Goal: Task Accomplishment & Management: Complete application form

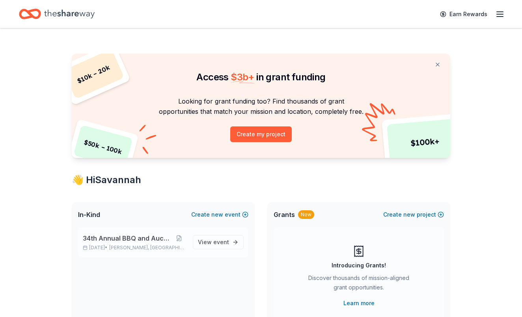
click at [161, 243] on div "34th Annual BBQ and Auction [DATE] • [GEOGRAPHIC_DATA], [GEOGRAPHIC_DATA]" at bounding box center [135, 242] width 104 height 17
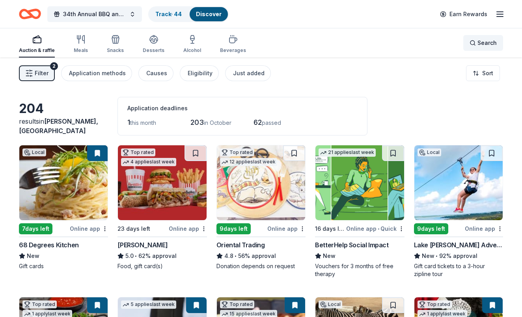
click at [489, 43] on span "Search" at bounding box center [486, 42] width 19 height 9
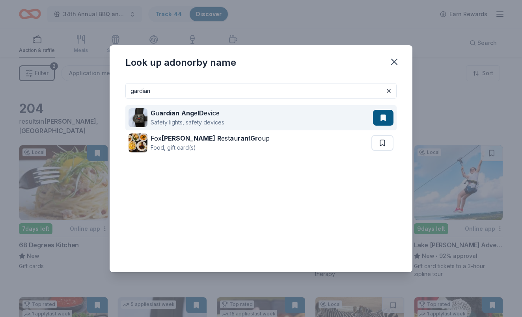
type input "gardian"
click at [200, 122] on div "Safety lights, safety devices" at bounding box center [187, 122] width 74 height 9
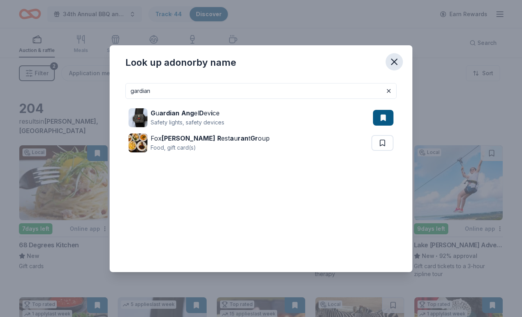
click at [393, 61] on icon "button" at bounding box center [394, 62] width 6 height 6
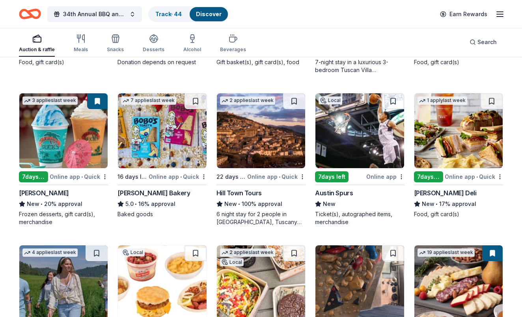
scroll to position [813, 0]
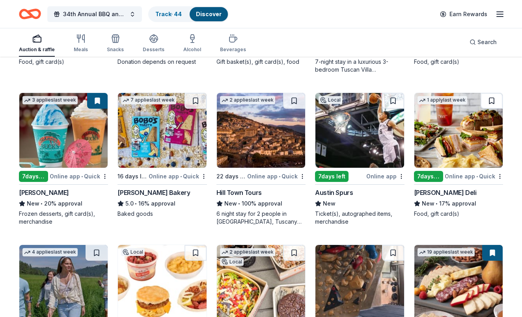
click at [490, 106] on button at bounding box center [491, 101] width 22 height 16
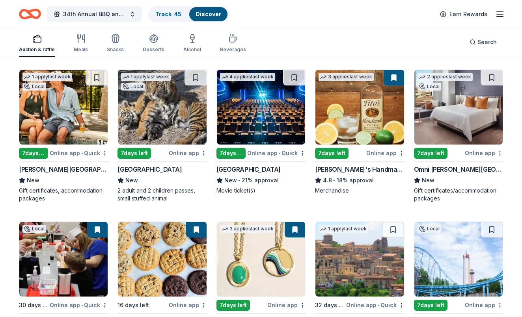
scroll to position [1140, 0]
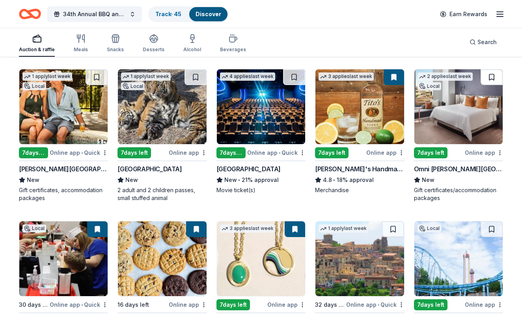
click at [492, 81] on button at bounding box center [491, 77] width 22 height 16
click at [188, 43] on div "Alcohol" at bounding box center [192, 43] width 18 height 19
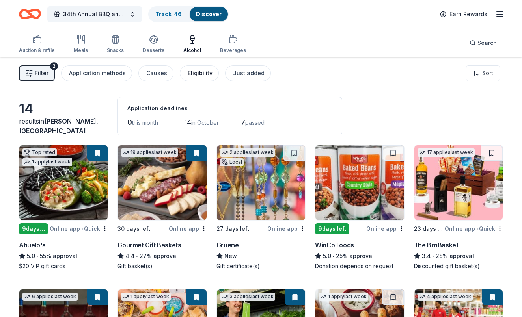
click at [204, 69] on div "Eligibility" at bounding box center [199, 73] width 25 height 9
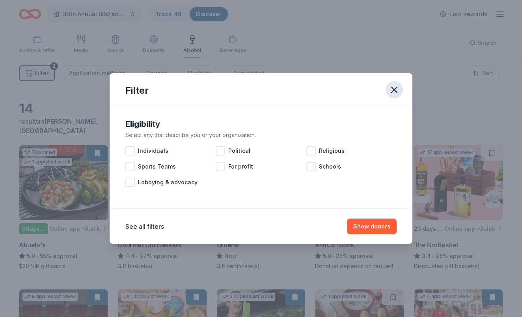
click at [394, 87] on icon "button" at bounding box center [393, 89] width 11 height 11
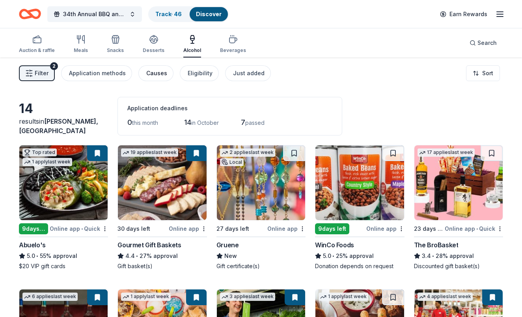
click at [155, 73] on div "Causes" at bounding box center [156, 73] width 21 height 9
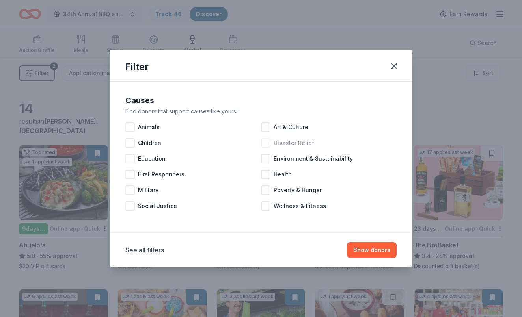
click at [267, 143] on div at bounding box center [265, 142] width 9 height 9
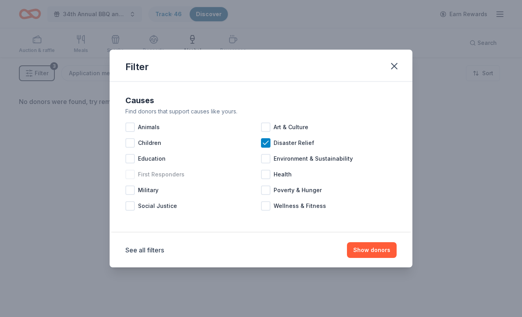
click at [128, 175] on div at bounding box center [129, 174] width 9 height 9
click at [370, 251] on button "Show donors" at bounding box center [372, 250] width 50 height 16
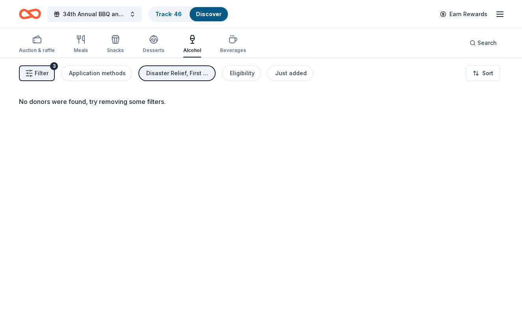
click at [189, 75] on div "Disaster Relief, First Responders" at bounding box center [177, 73] width 63 height 9
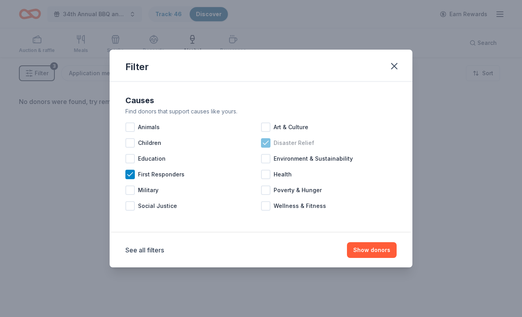
click at [265, 148] on div "Disaster Relief" at bounding box center [328, 143] width 135 height 16
click at [371, 253] on button "Show donors" at bounding box center [372, 250] width 50 height 16
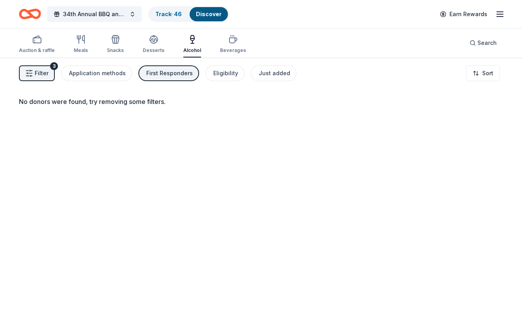
click at [36, 70] on span "Filter" at bounding box center [42, 73] width 14 height 9
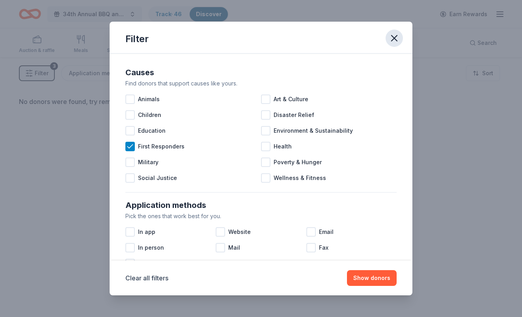
click at [395, 39] on icon "button" at bounding box center [394, 38] width 6 height 6
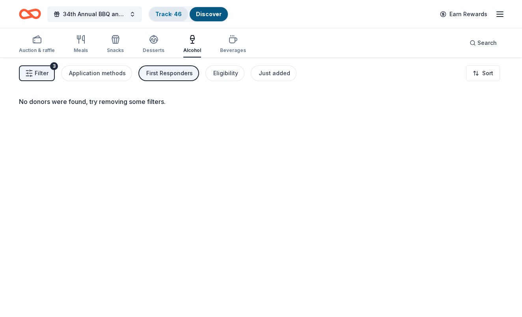
click at [173, 15] on link "Track · 46" at bounding box center [168, 14] width 26 height 7
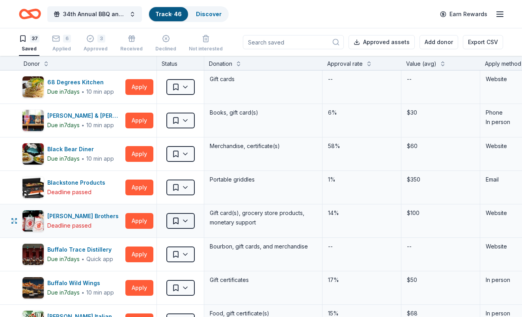
click at [187, 221] on html "34th Annual BBQ and Auction Track · 46 Discover Earn Rewards 37 Saved 6 Applied…" at bounding box center [261, 158] width 522 height 317
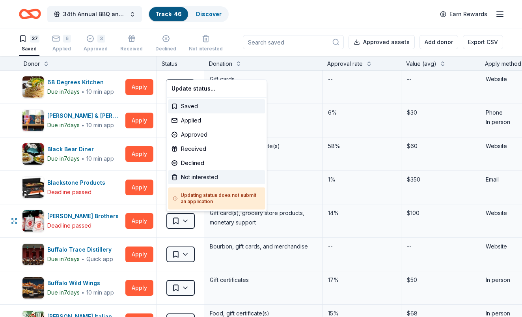
click at [205, 176] on div "Not interested" at bounding box center [216, 177] width 97 height 14
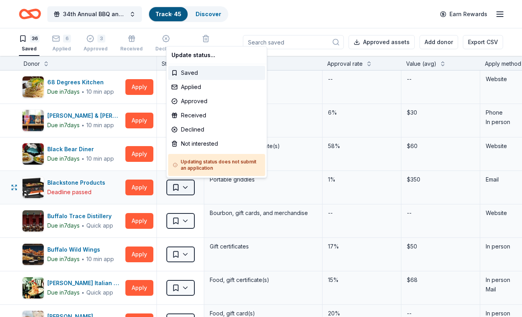
click at [189, 186] on html "34th Annual BBQ and Auction Track · 45 Discover Earn Rewards 36 Saved 6 Applied…" at bounding box center [261, 158] width 522 height 317
click at [196, 130] on div "Declined" at bounding box center [216, 129] width 97 height 14
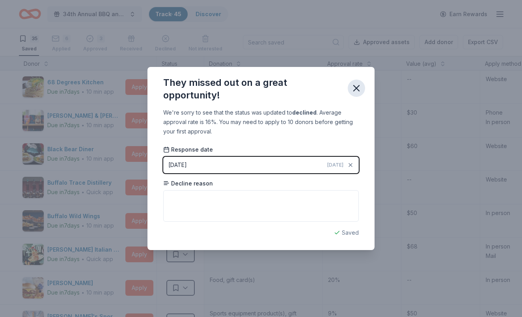
click at [360, 88] on icon "button" at bounding box center [356, 88] width 11 height 11
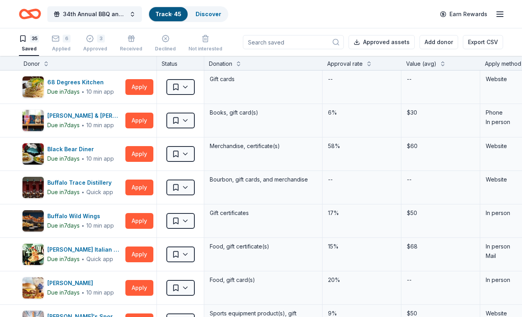
click at [275, 41] on input at bounding box center [293, 42] width 101 height 14
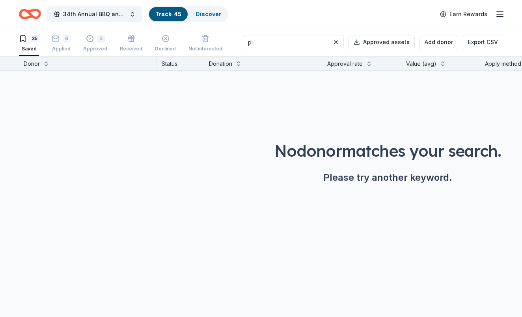
type input "p"
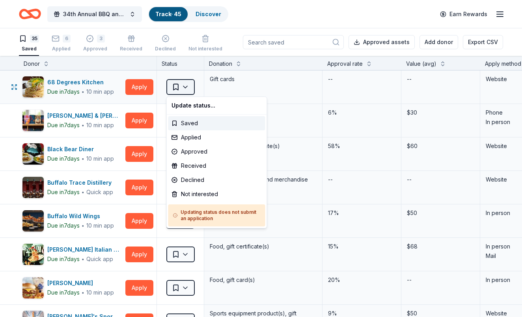
click at [186, 87] on html "34th Annual BBQ and Auction Track · 45 Discover Earn Rewards 35 Saved 6 Applied…" at bounding box center [261, 158] width 522 height 317
click at [193, 193] on div "Not interested" at bounding box center [216, 194] width 97 height 14
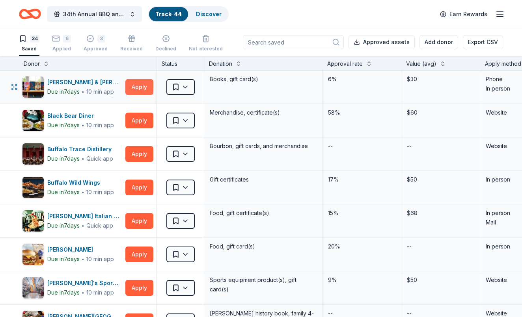
click at [140, 89] on button "Apply" at bounding box center [139, 87] width 28 height 16
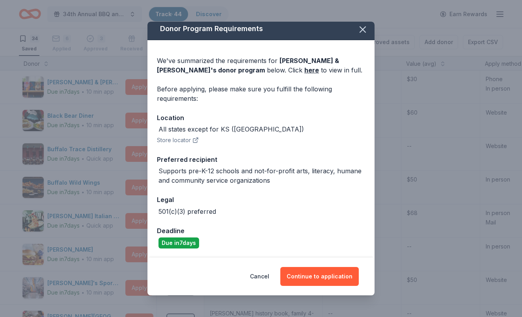
scroll to position [4, 0]
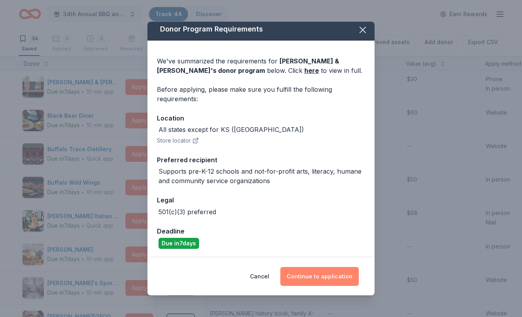
click at [331, 277] on button "Continue to application" at bounding box center [319, 276] width 78 height 19
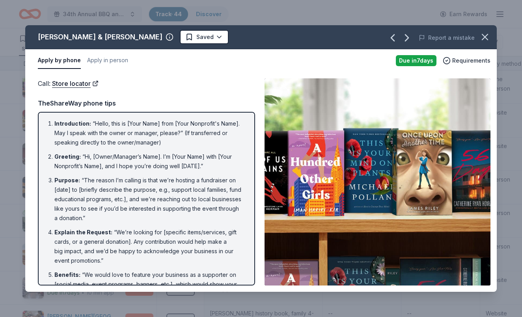
scroll to position [0, 0]
click at [483, 40] on icon "button" at bounding box center [484, 37] width 11 height 11
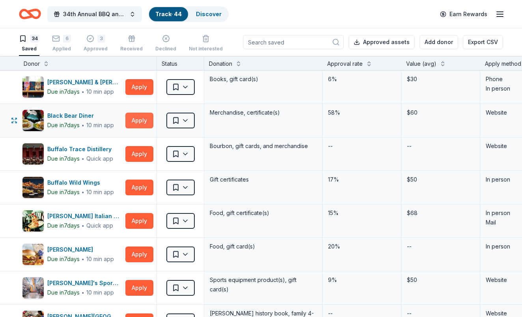
click at [148, 117] on button "Apply" at bounding box center [139, 121] width 28 height 16
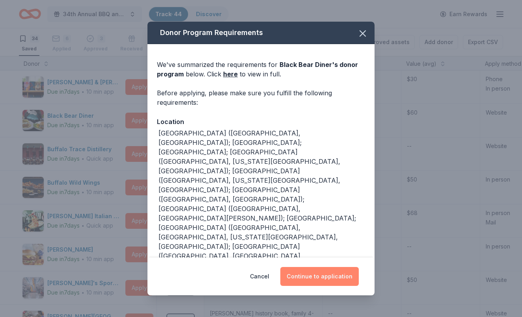
click at [304, 280] on button "Continue to application" at bounding box center [319, 276] width 78 height 19
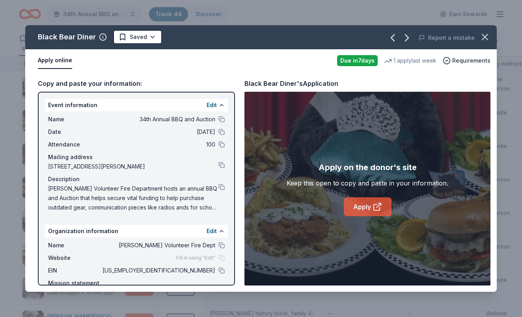
click at [374, 210] on icon at bounding box center [376, 206] width 9 height 9
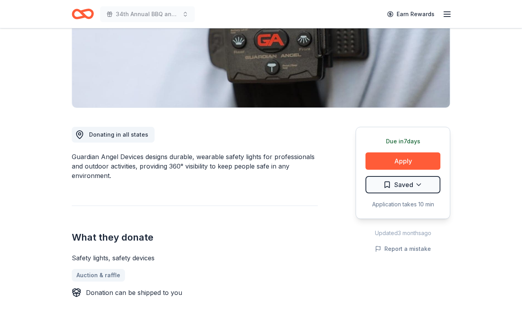
scroll to position [135, 0]
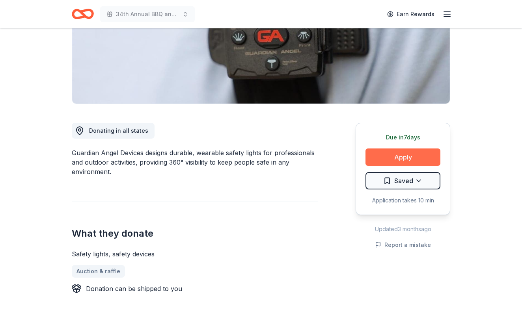
click at [385, 158] on button "Apply" at bounding box center [402, 156] width 75 height 17
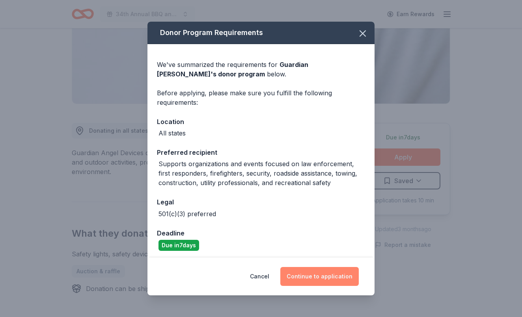
click at [319, 279] on button "Continue to application" at bounding box center [319, 276] width 78 height 19
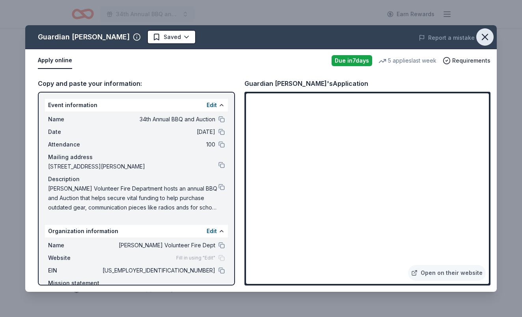
click at [487, 39] on icon "button" at bounding box center [484, 37] width 11 height 11
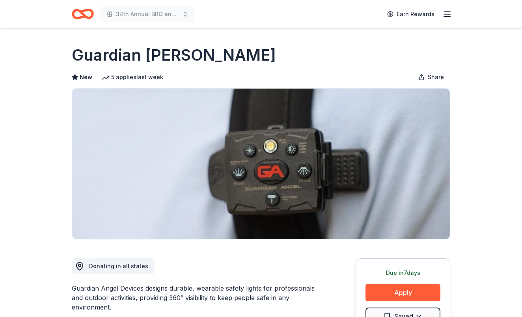
scroll to position [0, 0]
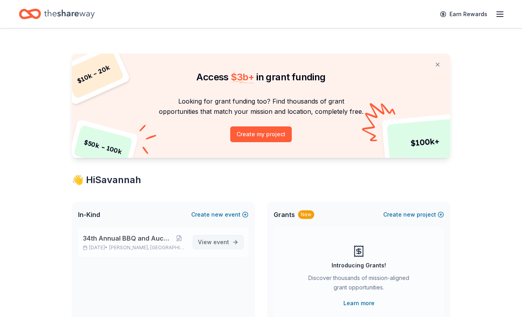
click at [208, 245] on span "View event" at bounding box center [213, 242] width 31 height 9
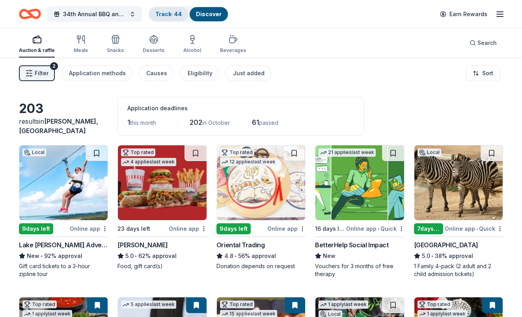
click at [169, 18] on div "Track · 44" at bounding box center [168, 14] width 39 height 14
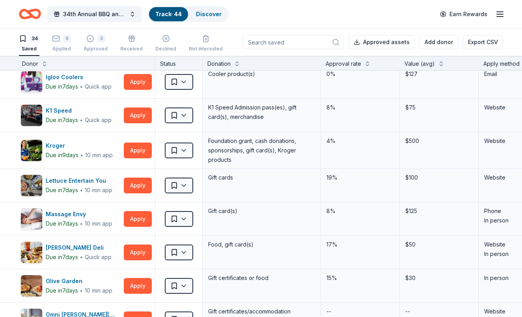
scroll to position [507, 2]
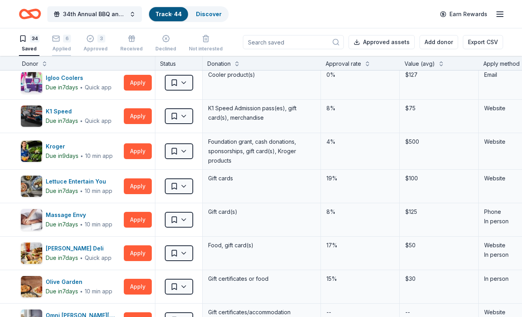
click at [67, 46] on div "Applied" at bounding box center [61, 49] width 19 height 6
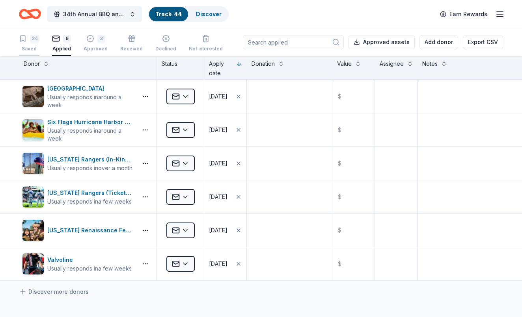
click at [32, 46] on div "Saved" at bounding box center [29, 49] width 20 height 6
